Goal: Task Accomplishment & Management: Manage account settings

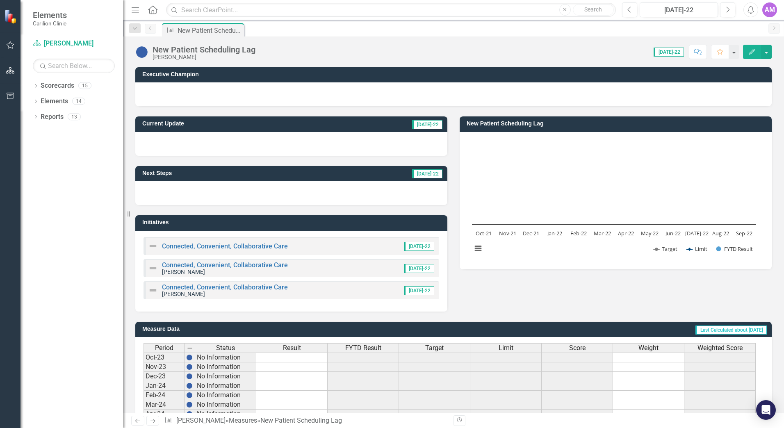
scroll to position [187, 0]
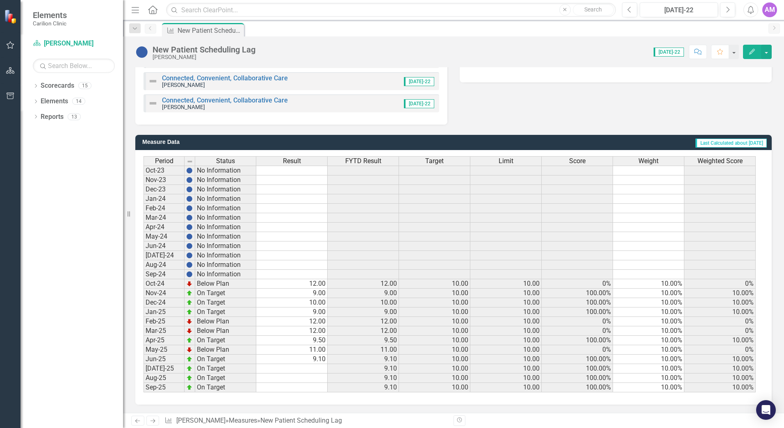
click at [315, 369] on td at bounding box center [291, 368] width 71 height 9
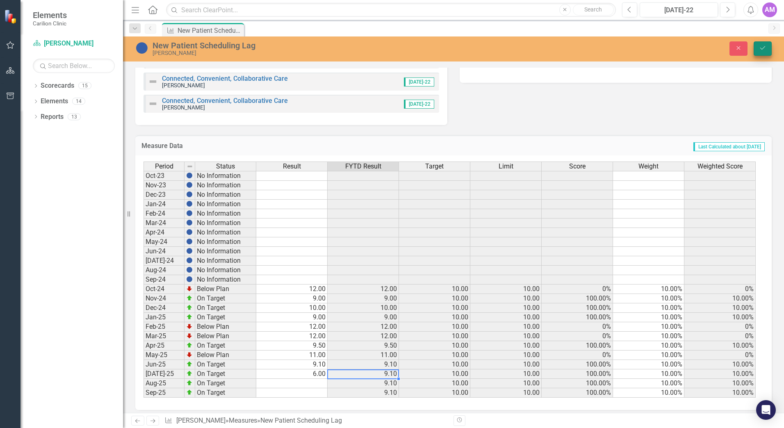
type textarea "6"
click at [760, 43] on button "Save" at bounding box center [763, 48] width 18 height 14
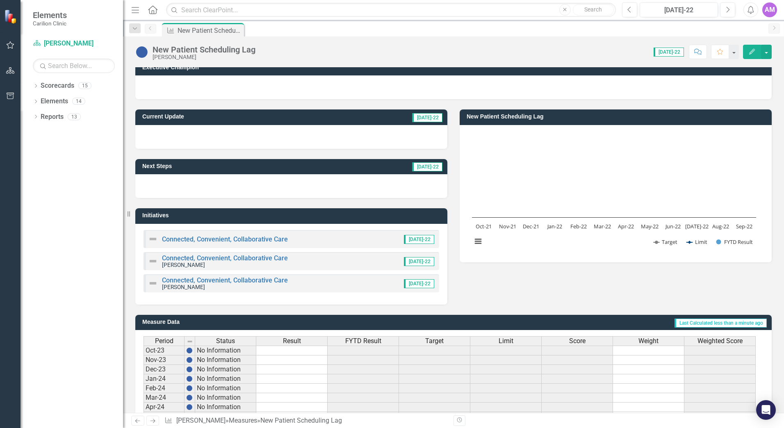
scroll to position [0, 0]
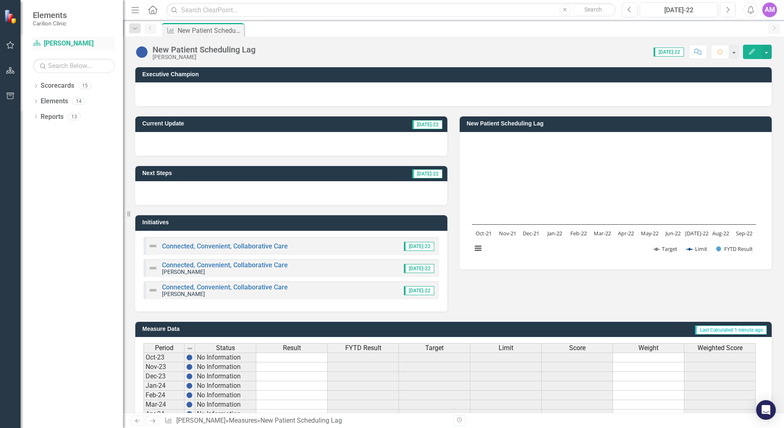
click at [56, 44] on link "Scorecard [PERSON_NAME]" at bounding box center [74, 43] width 82 height 9
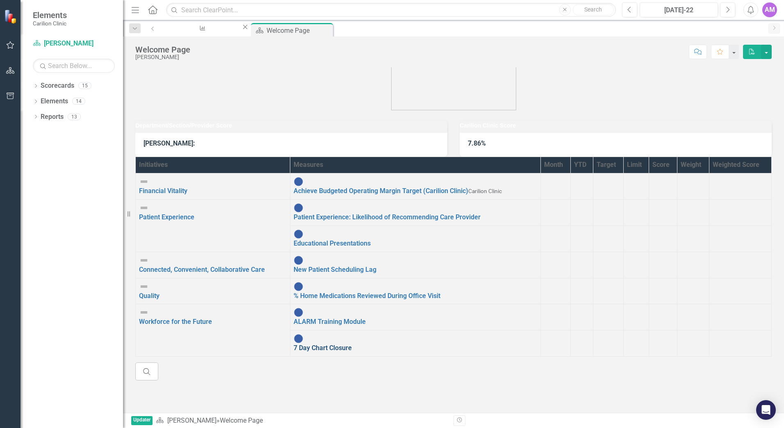
click at [294, 344] on link "7 Day Chart Closure" at bounding box center [323, 348] width 58 height 8
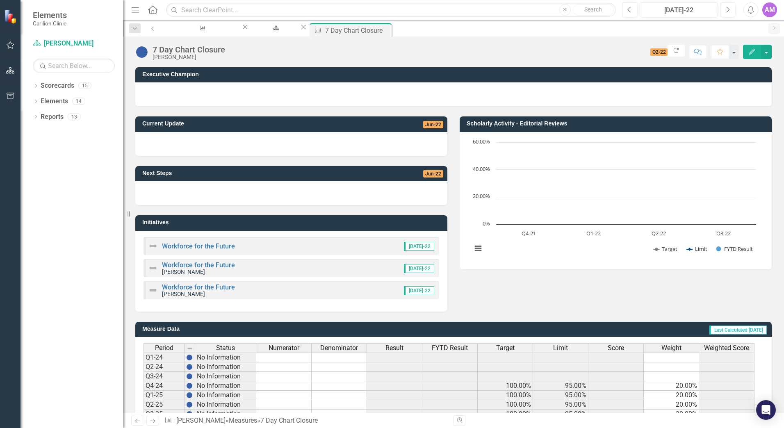
click at [70, 231] on div "Dropdown Scorecards 15 Dropdown Carilion Clinic Carilion Clinic Vision 2025 Sco…" at bounding box center [72, 253] width 103 height 349
click at [387, 29] on icon at bounding box center [385, 29] width 5 height 5
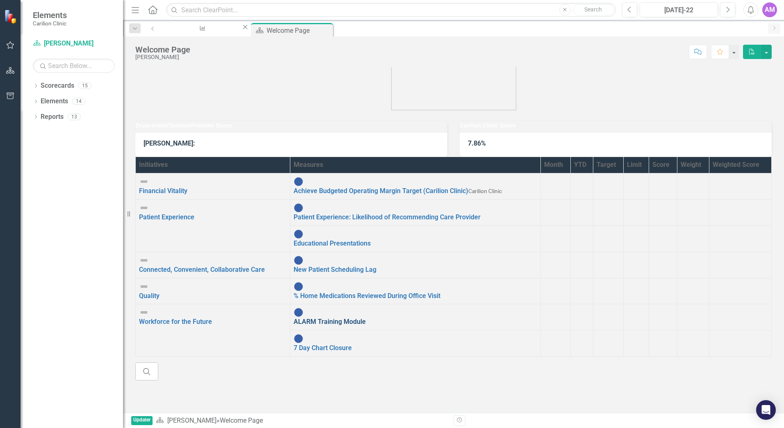
click at [294, 318] on link "ALARM Training Module" at bounding box center [330, 322] width 72 height 8
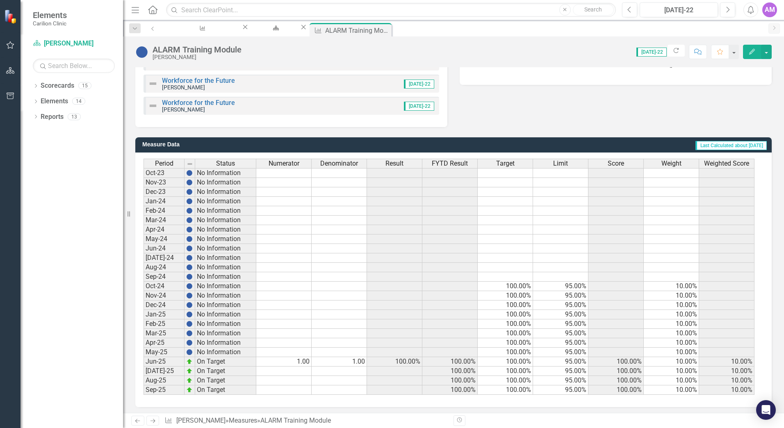
scroll to position [187, 0]
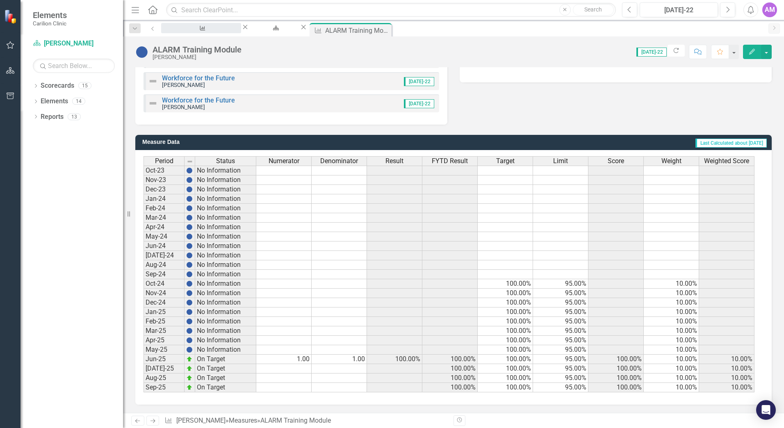
click at [212, 32] on div "New Patient Scheduling Lag" at bounding box center [201, 36] width 65 height 10
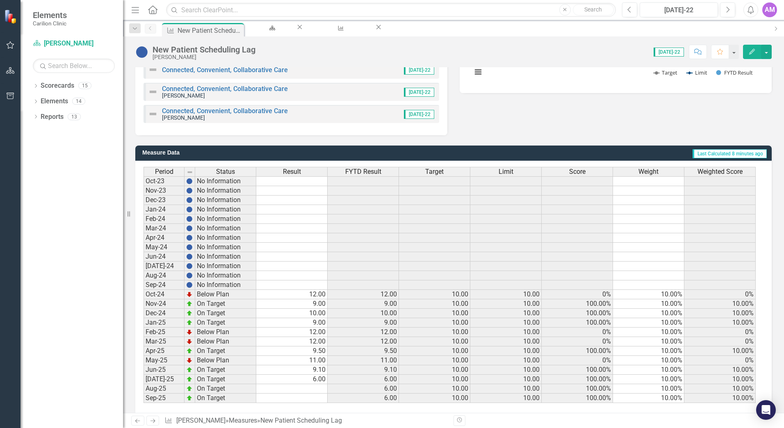
scroll to position [187, 0]
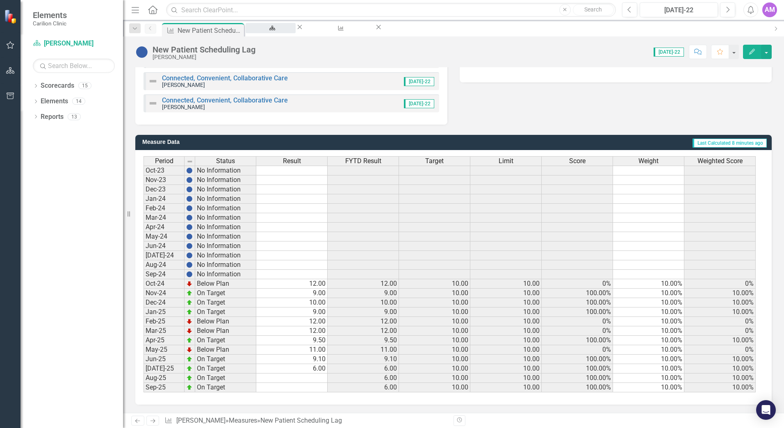
click at [288, 31] on div "Welcome Page" at bounding box center [270, 36] width 35 height 10
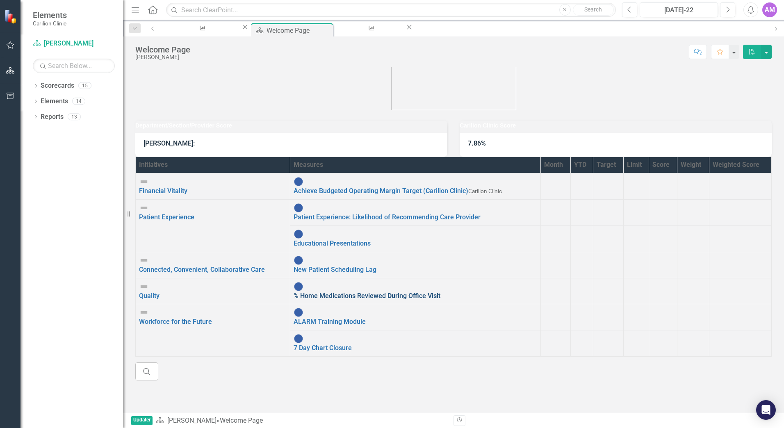
click at [294, 299] on link "% Home Medications Reviewed During Office Visit" at bounding box center [367, 296] width 147 height 8
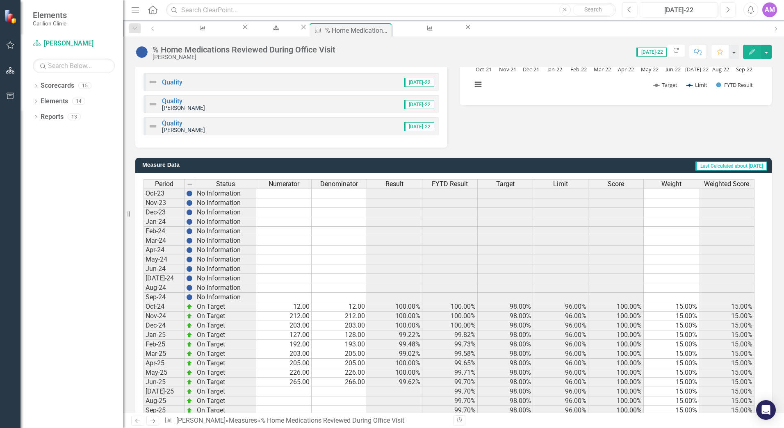
scroll to position [187, 0]
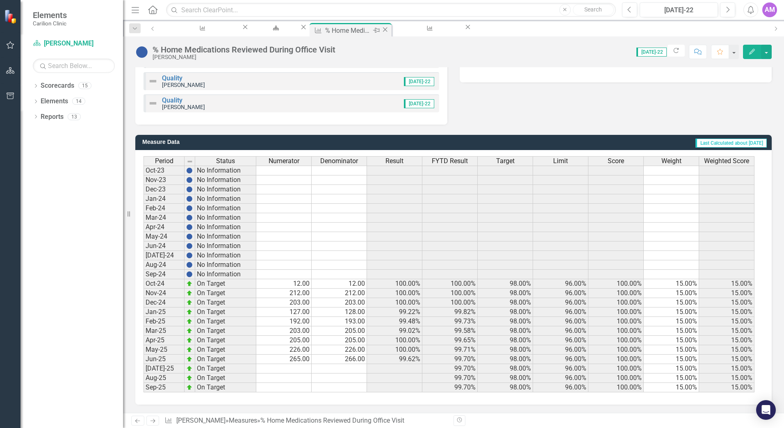
click at [389, 30] on icon "Close" at bounding box center [385, 29] width 8 height 7
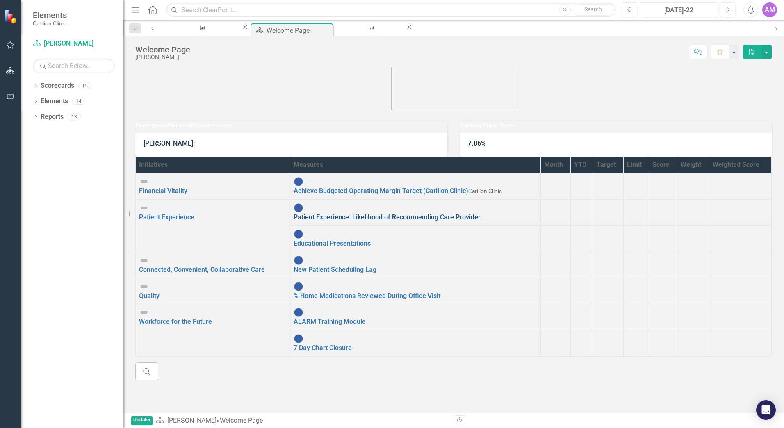
click at [294, 221] on link "Patient Experience: Likelihood of Recommending Care Provider" at bounding box center [387, 217] width 187 height 8
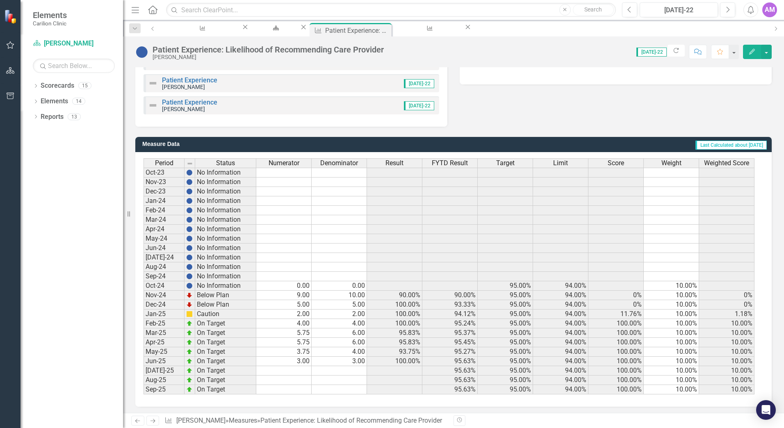
scroll to position [187, 0]
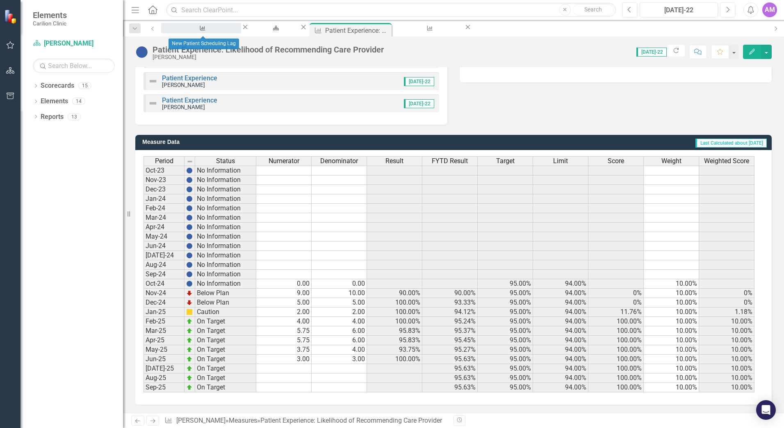
click at [184, 31] on div "New Patient Scheduling Lag" at bounding box center [201, 36] width 65 height 10
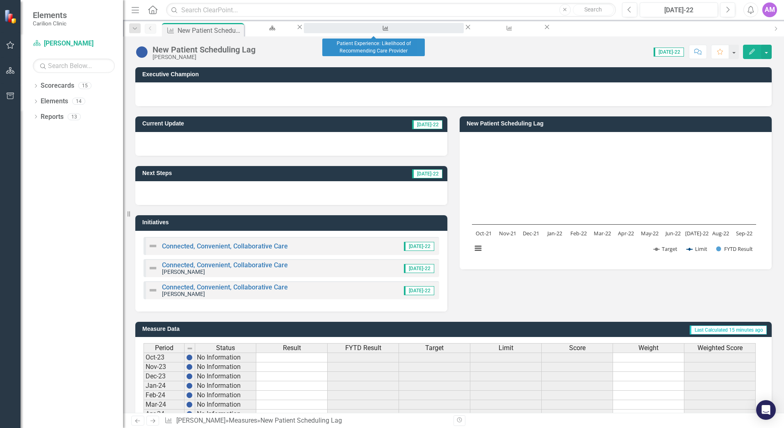
click at [364, 31] on div "Patient Experience: Likelihood of Recommending Care Provider" at bounding box center [383, 36] width 145 height 10
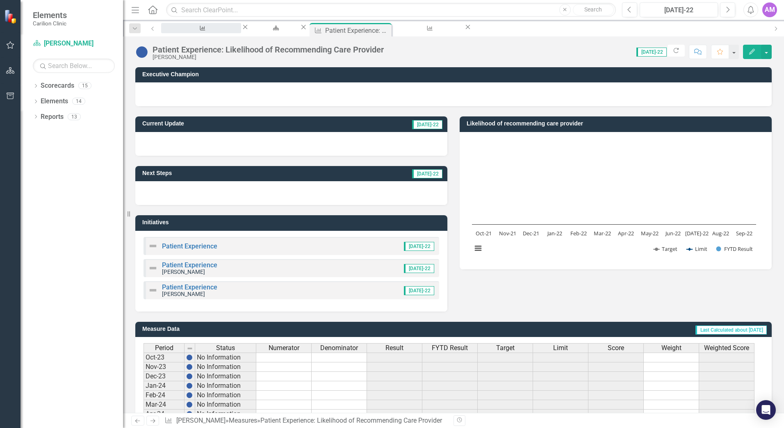
click at [221, 33] on div "New Patient Scheduling Lag" at bounding box center [201, 36] width 65 height 10
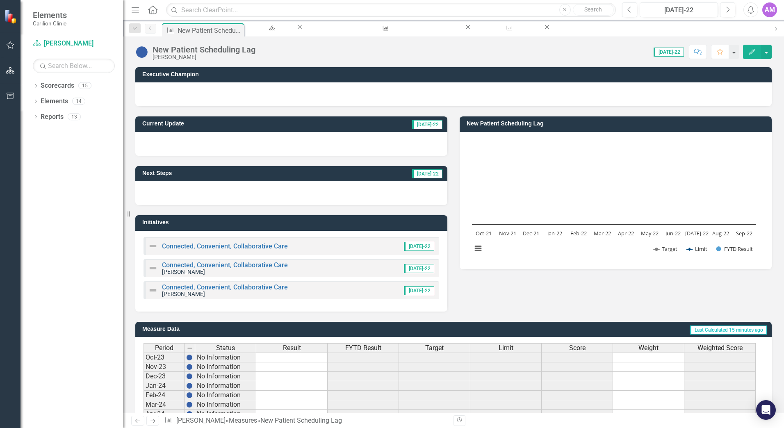
click at [294, 33] on div "Scorecard Welcome Page Close" at bounding box center [275, 28] width 58 height 10
click at [287, 31] on div "Welcome Page" at bounding box center [270, 36] width 35 height 10
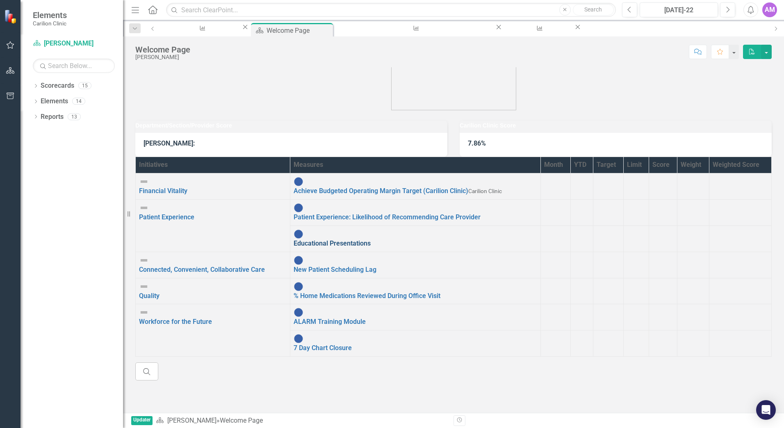
click at [294, 247] on link "Educational Presentations" at bounding box center [332, 243] width 77 height 8
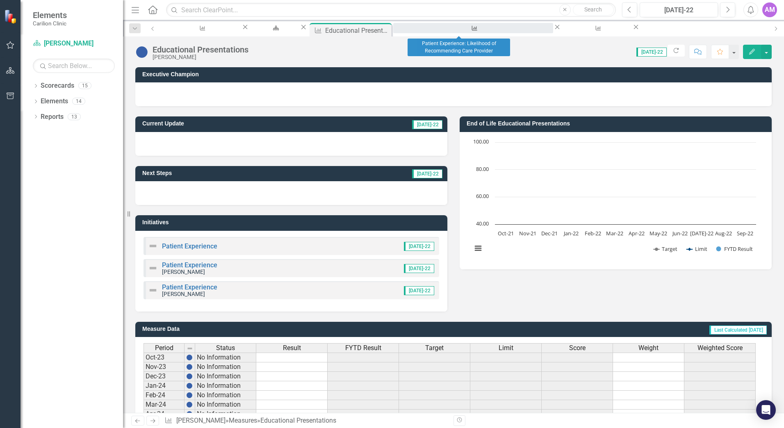
click at [467, 31] on div "Patient Experience: Likelihood of Recommending Care Provider" at bounding box center [473, 36] width 145 height 10
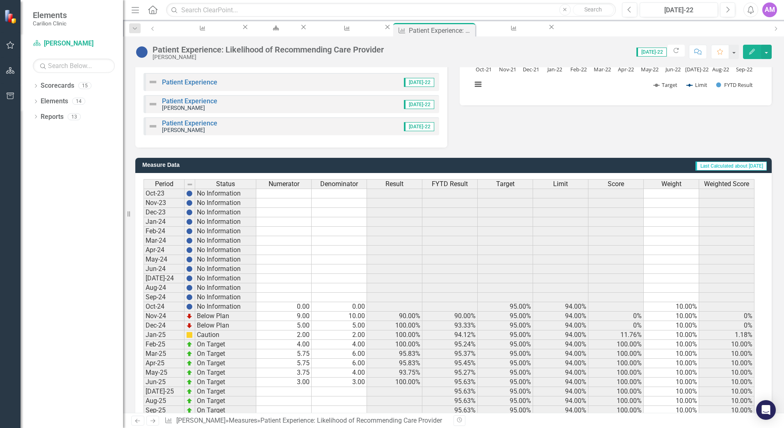
scroll to position [187, 0]
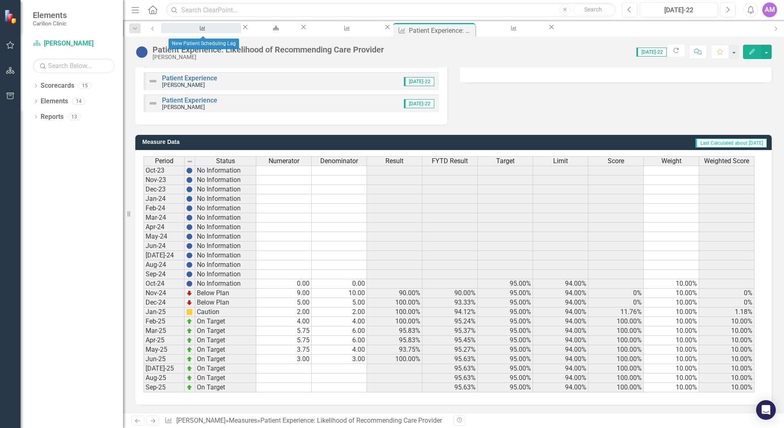
click at [211, 31] on div "New Patient Scheduling Lag" at bounding box center [201, 36] width 65 height 10
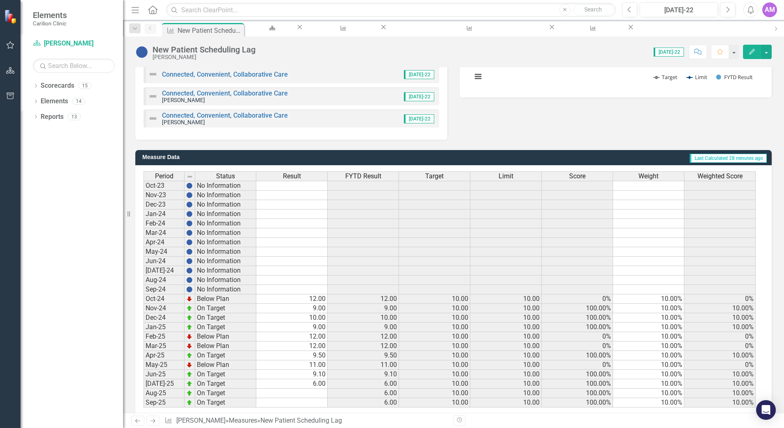
scroll to position [187, 0]
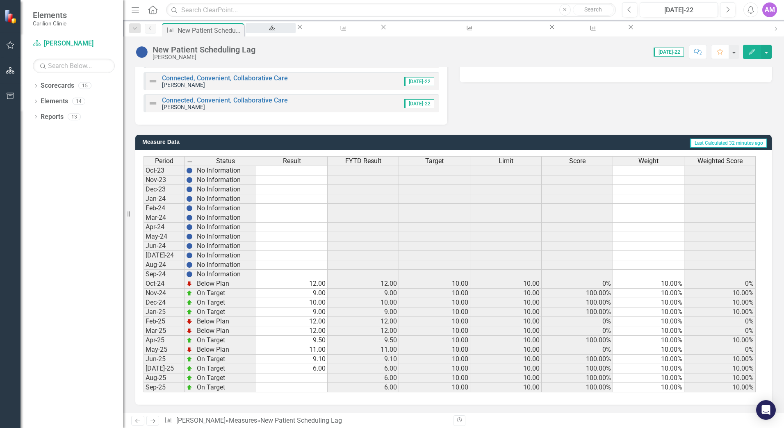
click at [288, 31] on div "Welcome Page" at bounding box center [270, 36] width 35 height 10
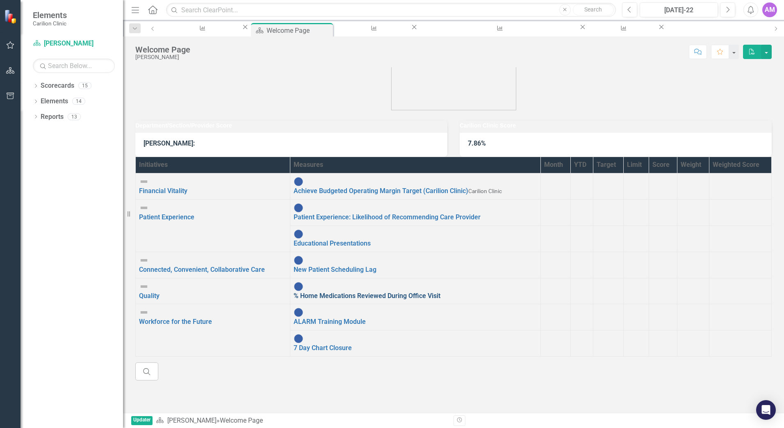
click at [294, 300] on link "% Home Medications Reviewed During Office Visit" at bounding box center [367, 296] width 147 height 8
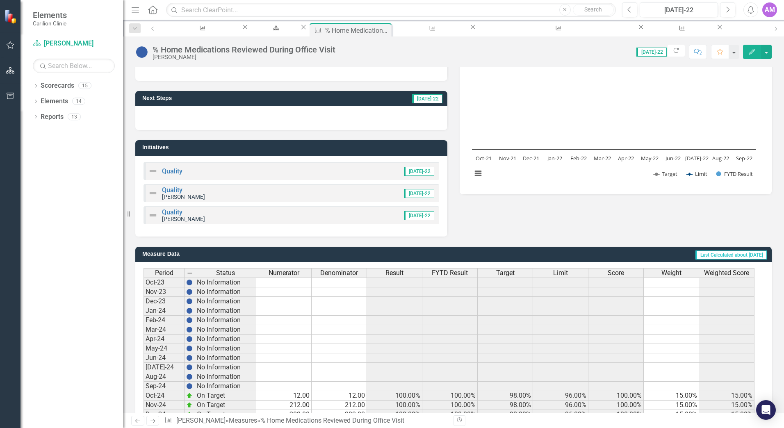
scroll to position [187, 0]
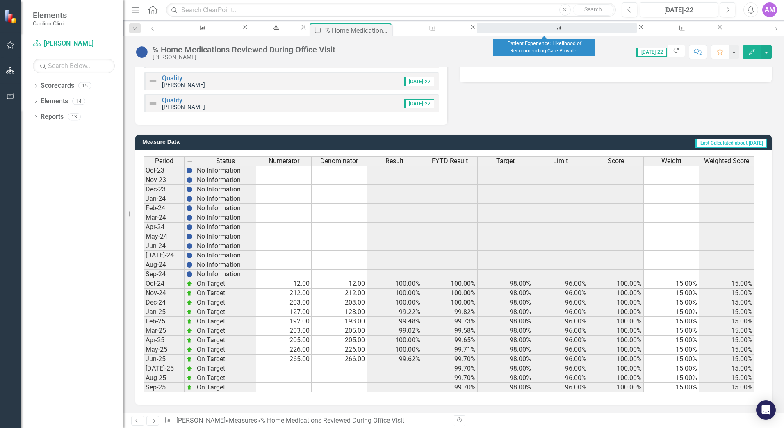
click at [551, 31] on div "Patient Experience: Likelihood of Recommending Care Provider" at bounding box center [556, 36] width 145 height 10
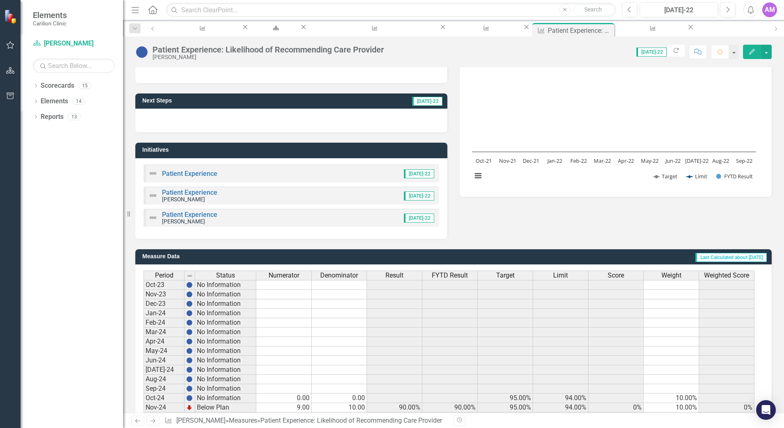
scroll to position [187, 0]
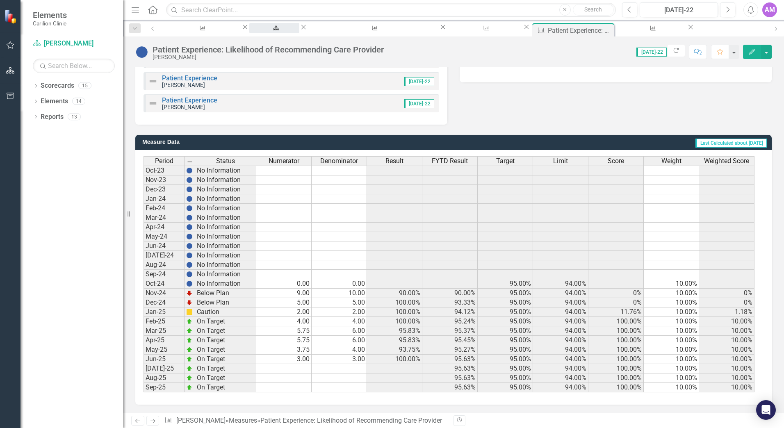
click at [292, 31] on div "Welcome Page" at bounding box center [274, 36] width 35 height 10
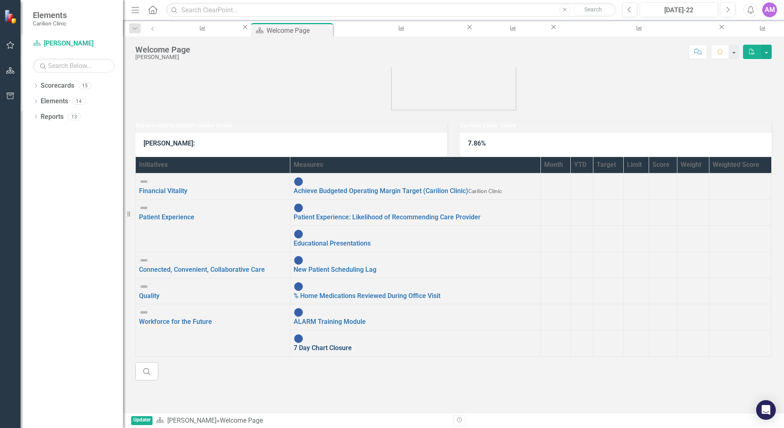
click at [294, 344] on link "7 Day Chart Closure" at bounding box center [323, 348] width 58 height 8
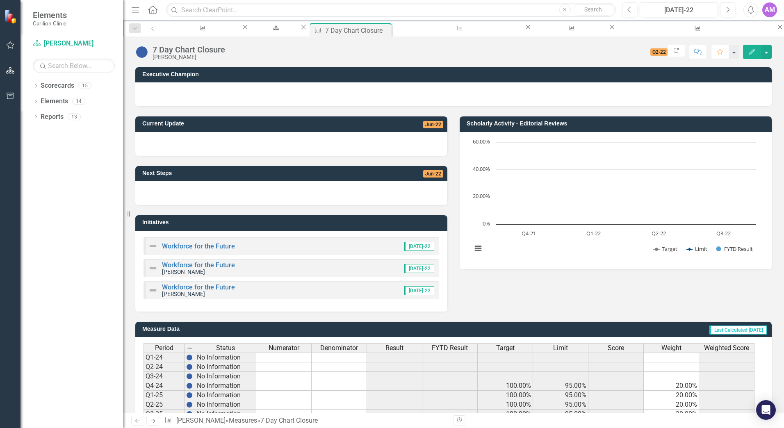
click at [262, 33] on div "Scorecard Welcome Page Close" at bounding box center [278, 28] width 58 height 10
click at [269, 31] on div "Welcome Page" at bounding box center [274, 36] width 35 height 10
